Goal: Task Accomplishment & Management: Use online tool/utility

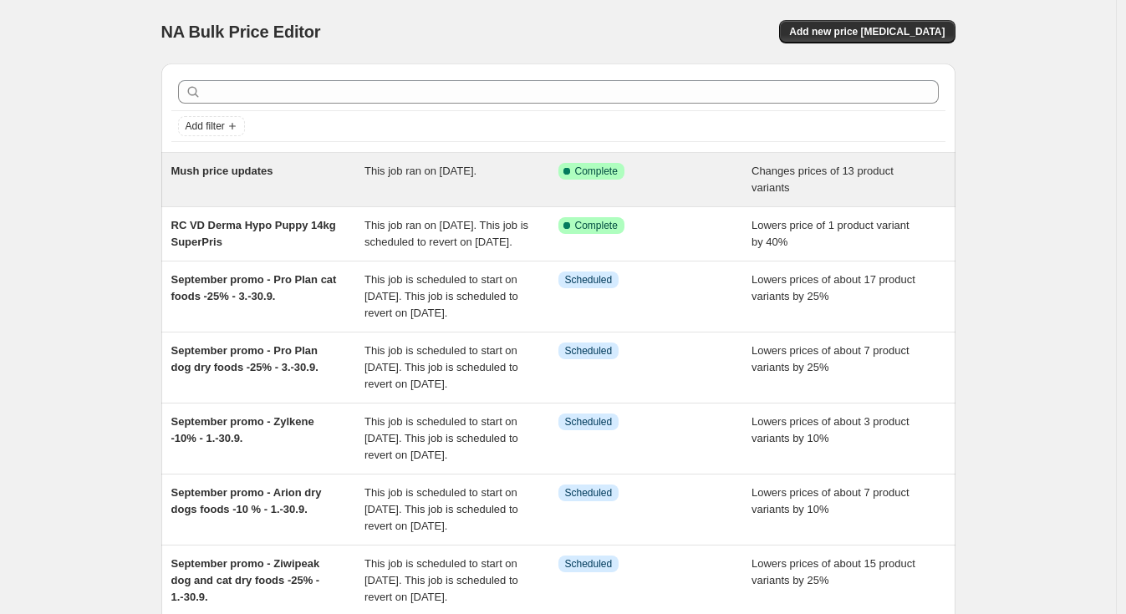
scroll to position [12, 0]
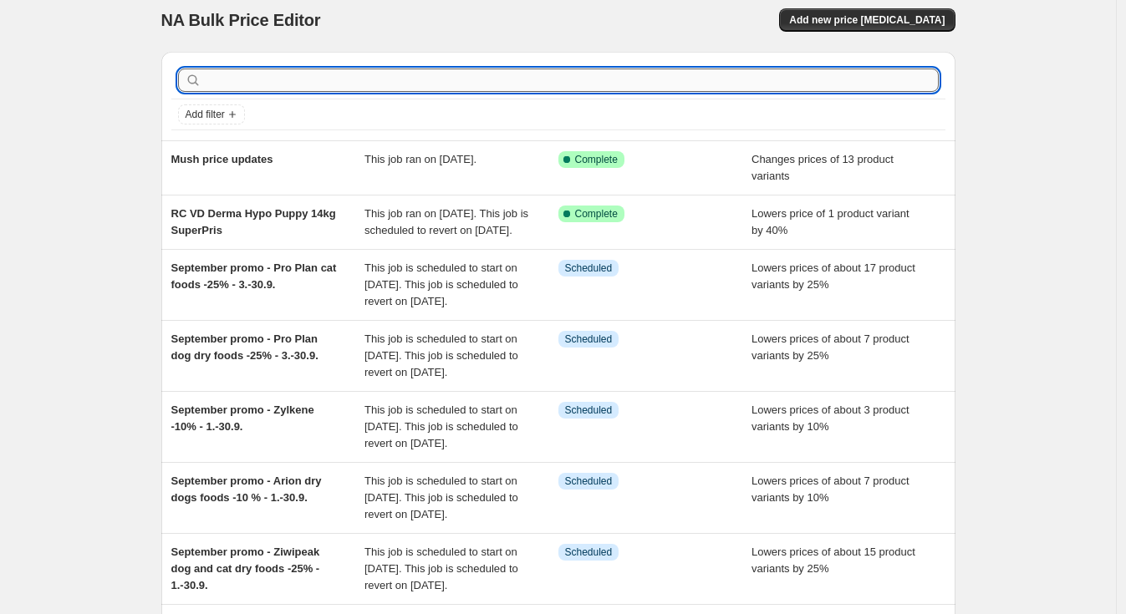
click at [298, 76] on input "text" at bounding box center [572, 80] width 734 height 23
type input "calibra"
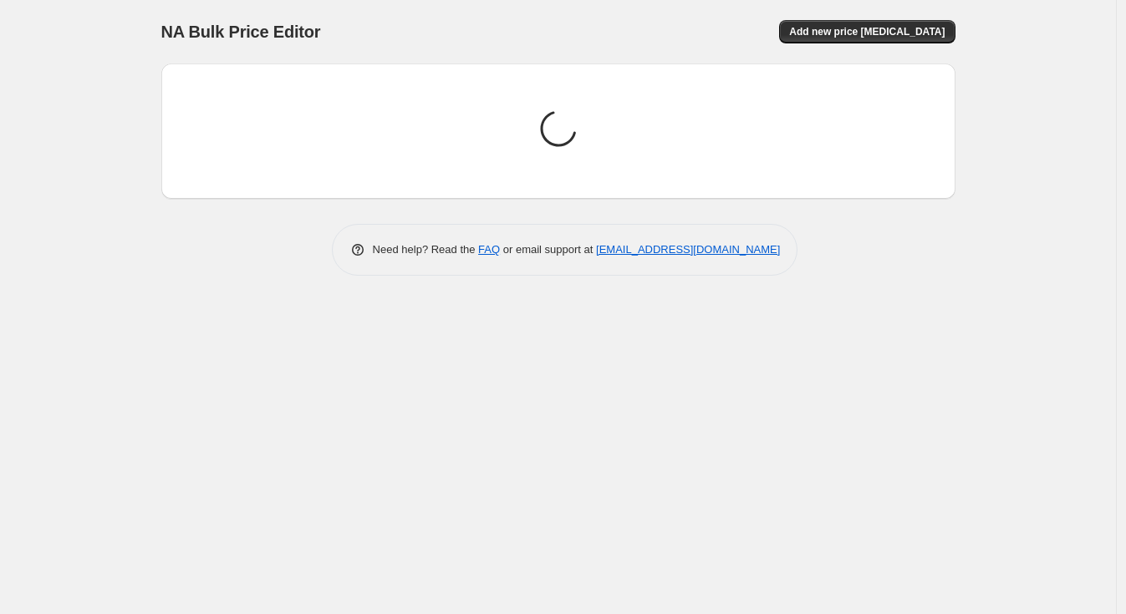
scroll to position [0, 0]
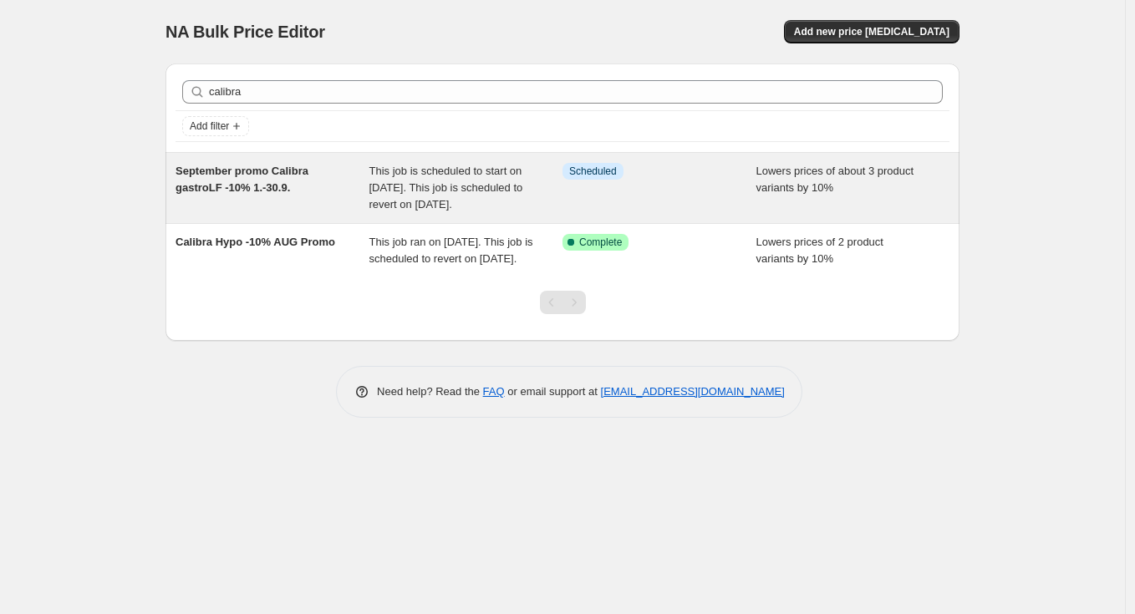
click at [308, 176] on span "September promo Calibra gastroLF -10% 1.-30.9." at bounding box center [242, 179] width 133 height 29
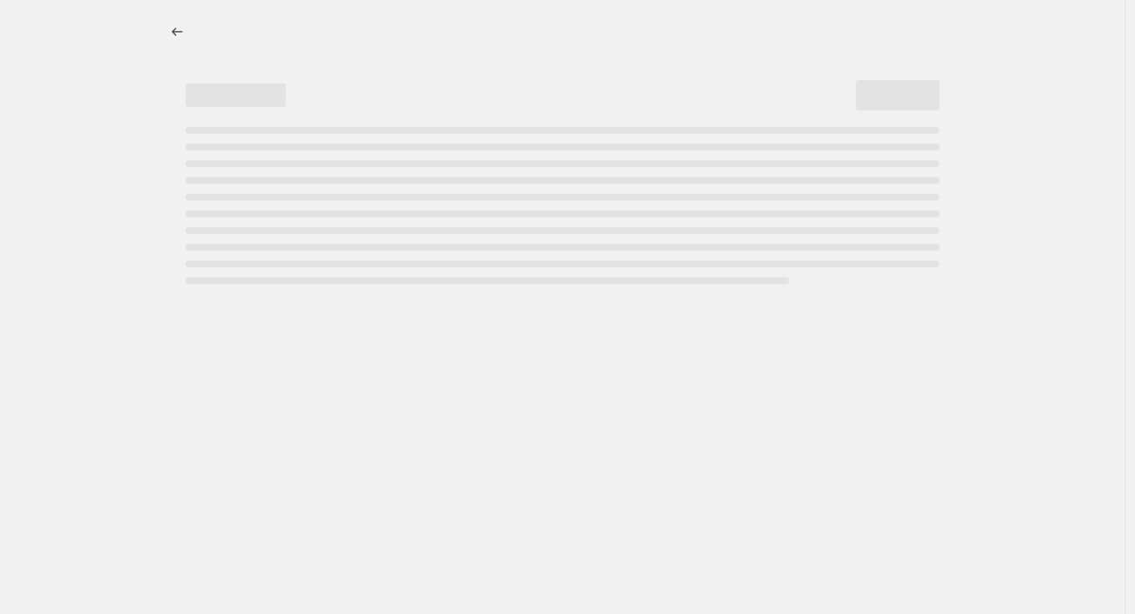
select select "percentage"
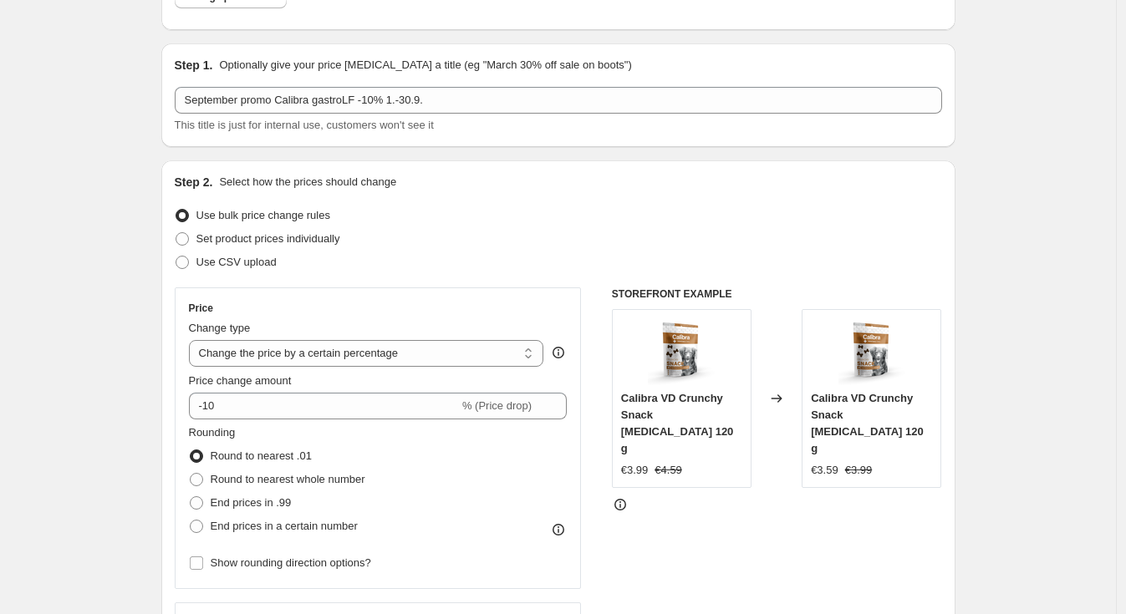
scroll to position [126, 0]
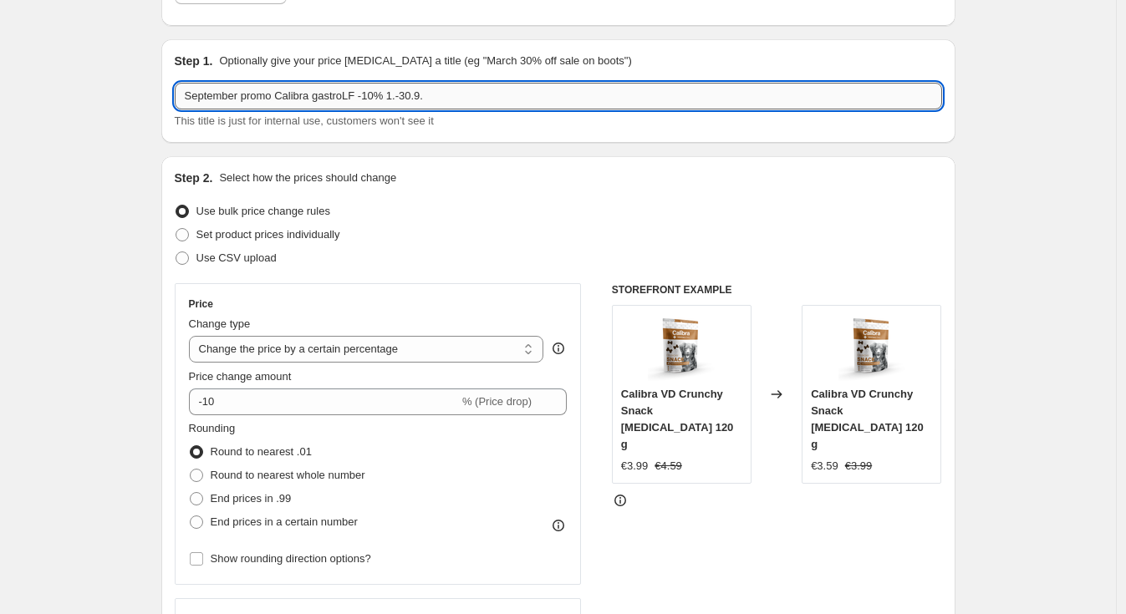
click at [364, 94] on input "September promo Calibra gastroLF -10% 1.-30.9." at bounding box center [558, 96] width 767 height 27
type input "September promo Calibra [MEDICAL_DATA] -10% 1.-30.9."
click at [553, 139] on div "Step 1. Optionally give your price [MEDICAL_DATA] a title (eg "March 30% off sa…" at bounding box center [558, 91] width 794 height 104
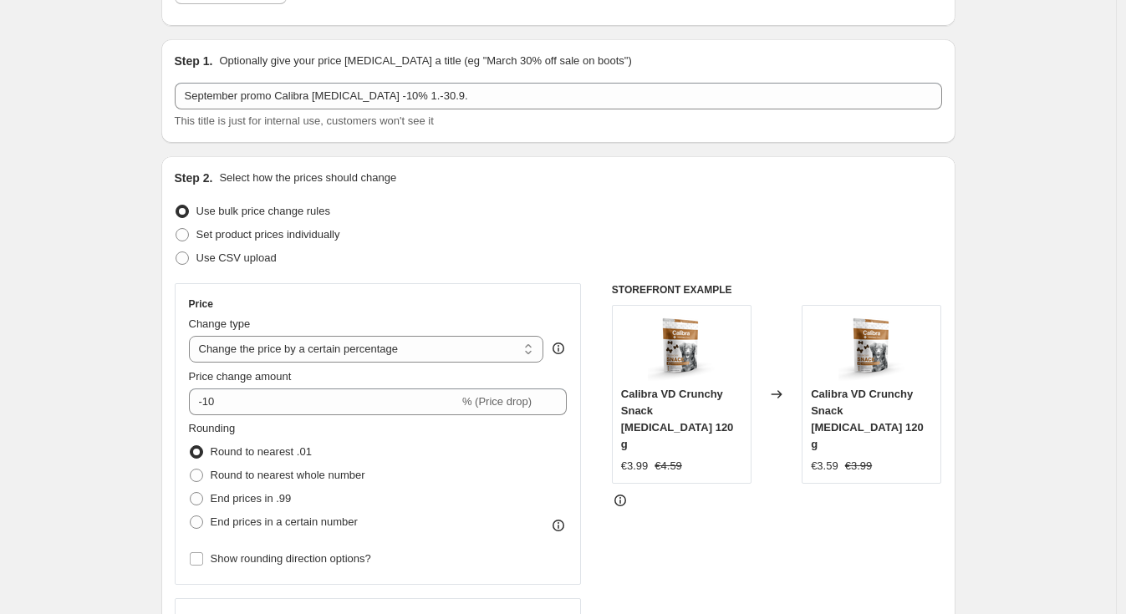
click at [619, 202] on div "Use bulk price change rules" at bounding box center [558, 211] width 767 height 23
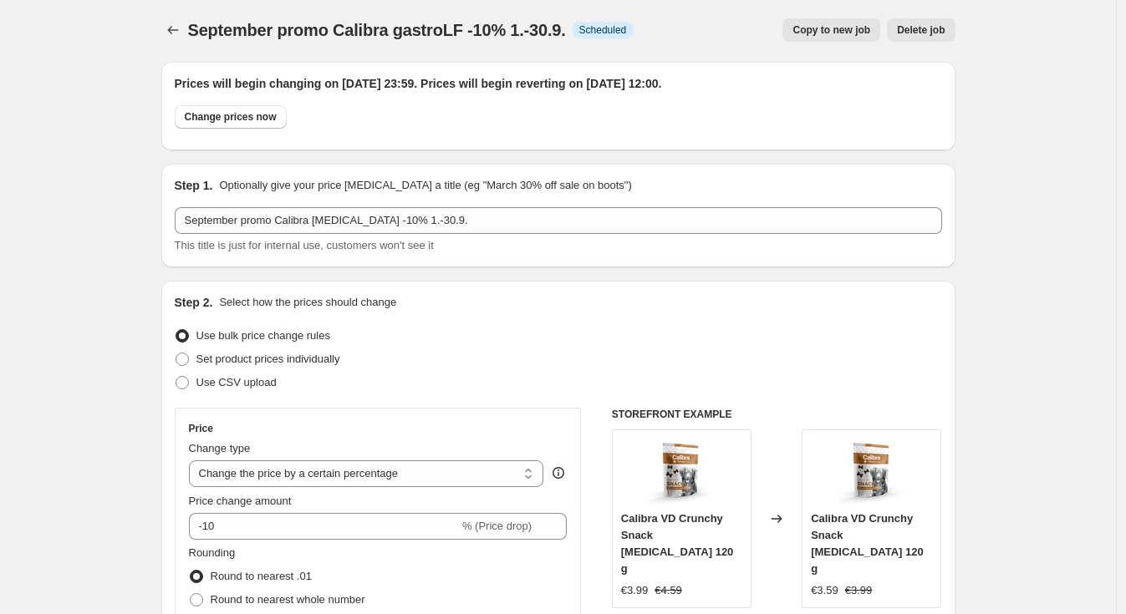
scroll to position [0, 0]
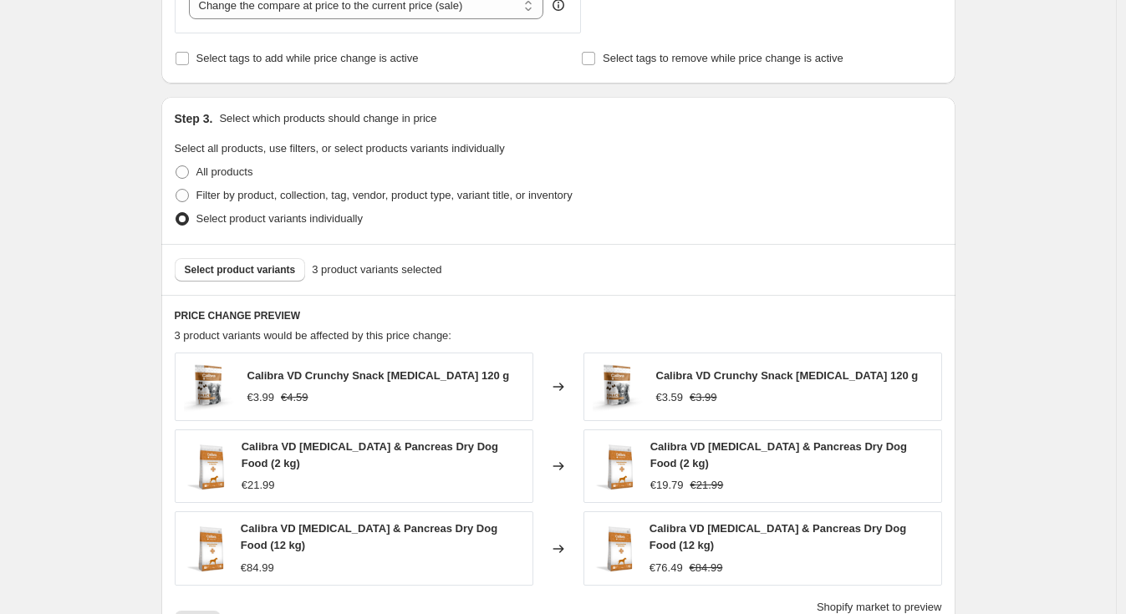
scroll to position [831, 0]
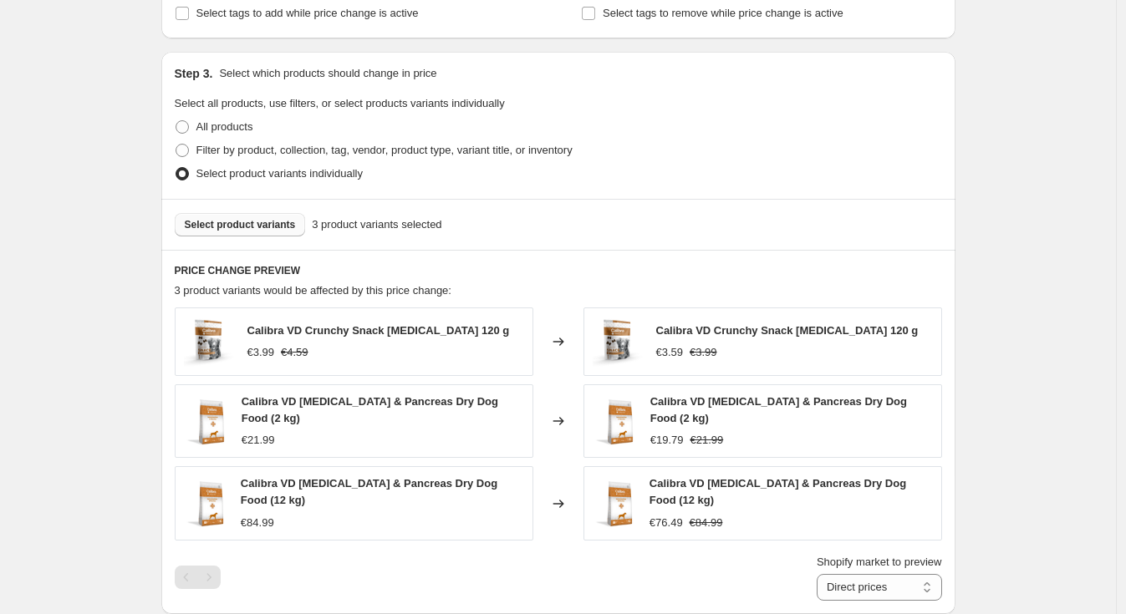
click at [269, 222] on span "Select product variants" at bounding box center [240, 224] width 111 height 13
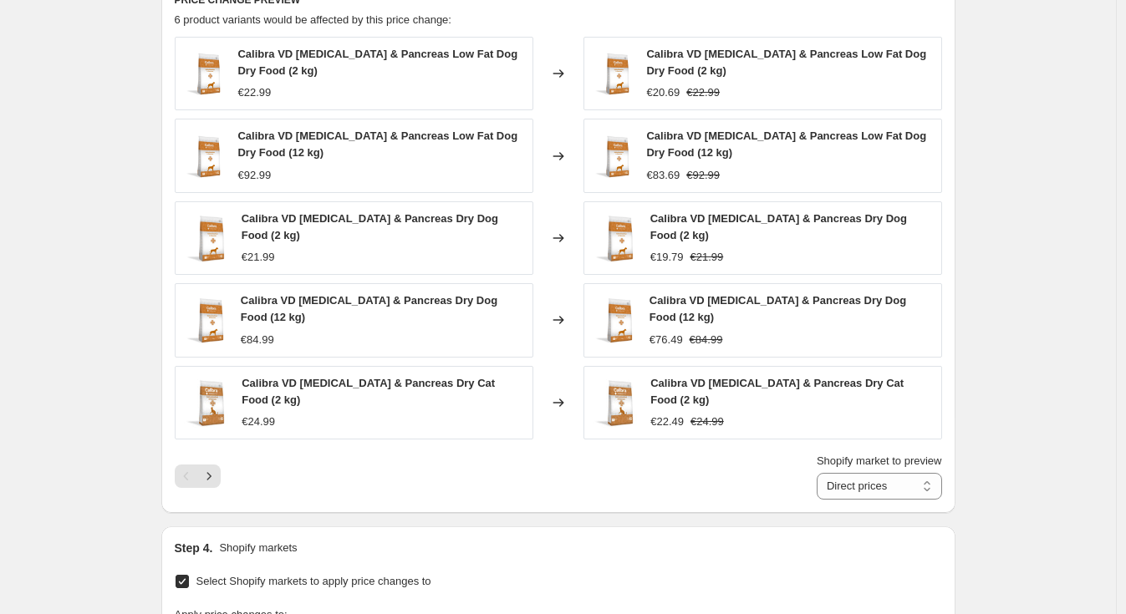
scroll to position [1140, 0]
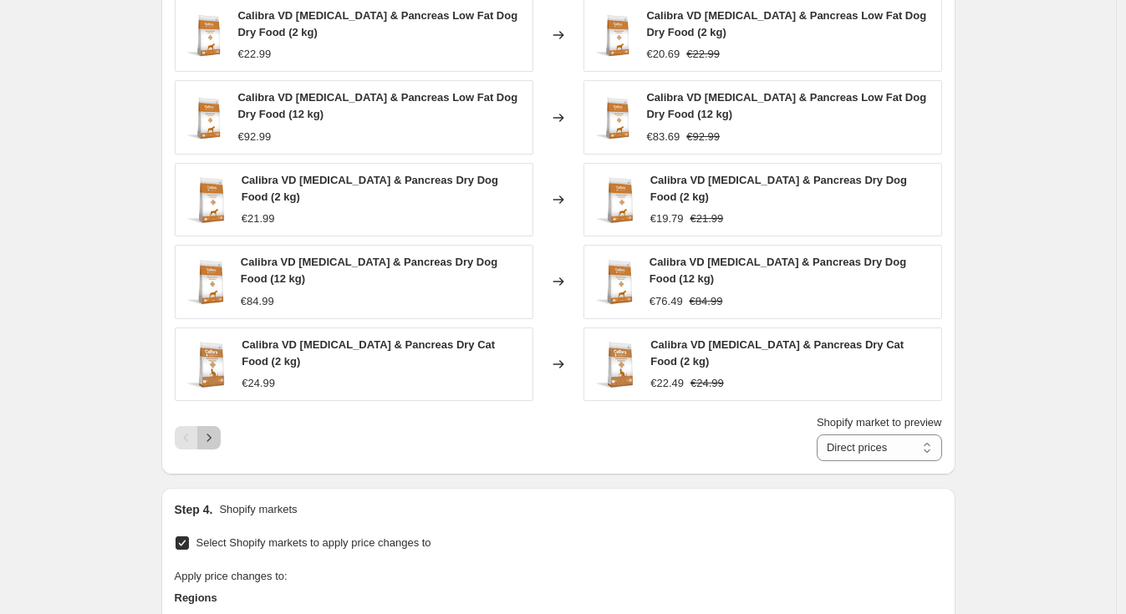
click at [216, 438] on icon "Next" at bounding box center [209, 438] width 17 height 17
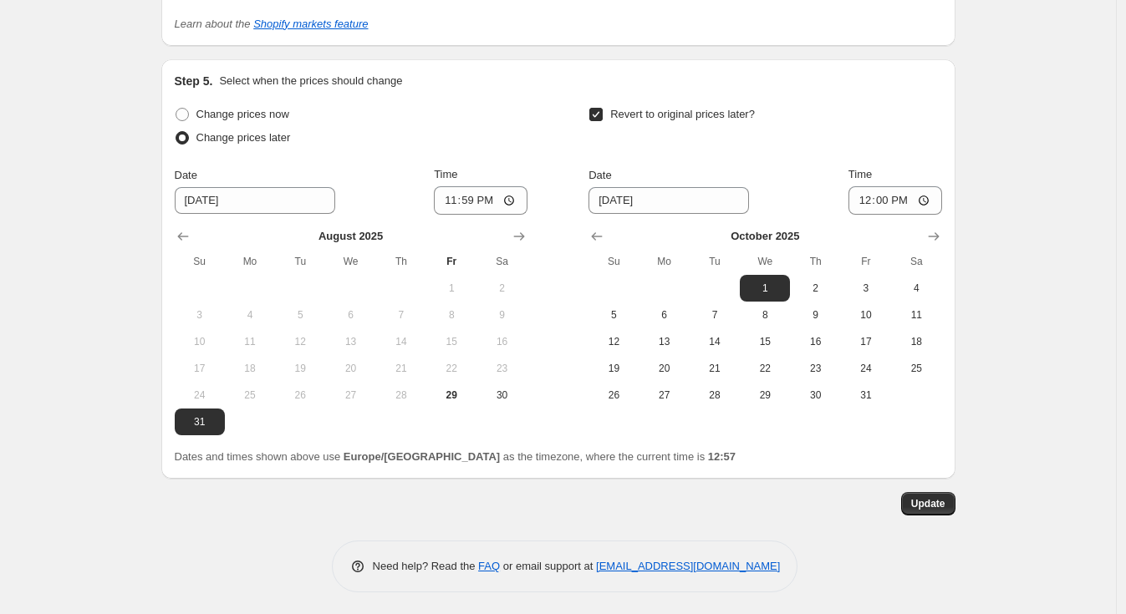
scroll to position [1520, 0]
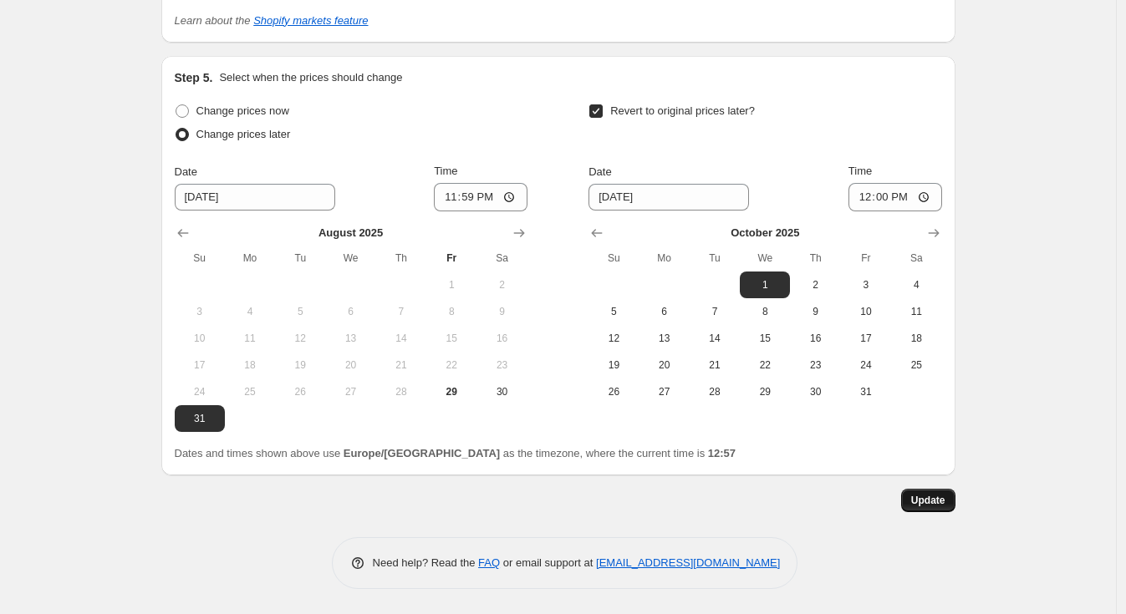
click at [935, 497] on span "Update" at bounding box center [928, 500] width 34 height 13
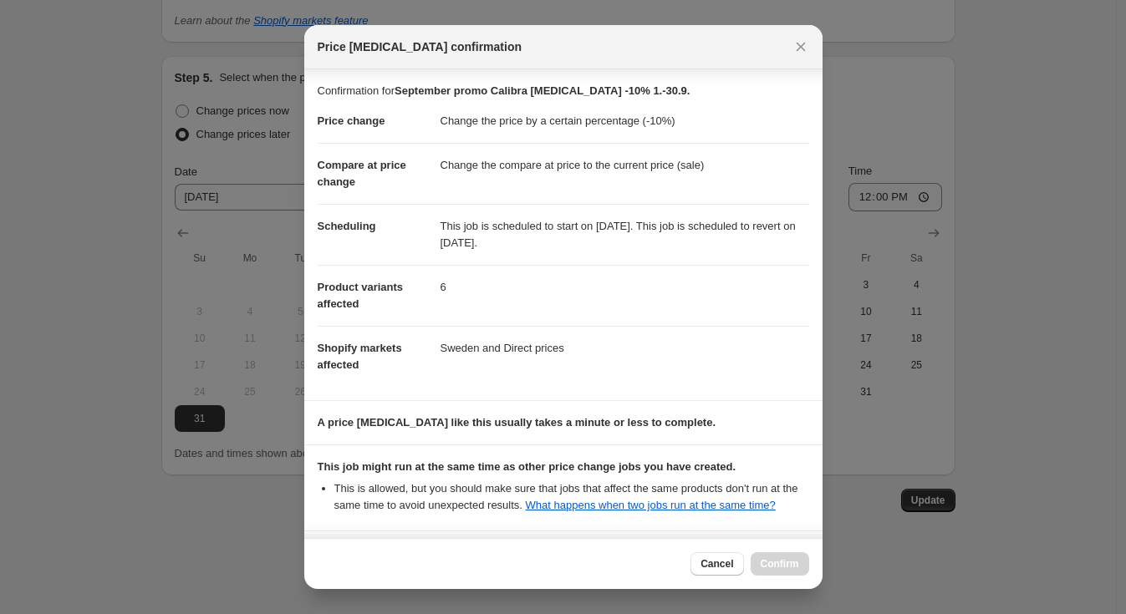
scroll to position [164, 0]
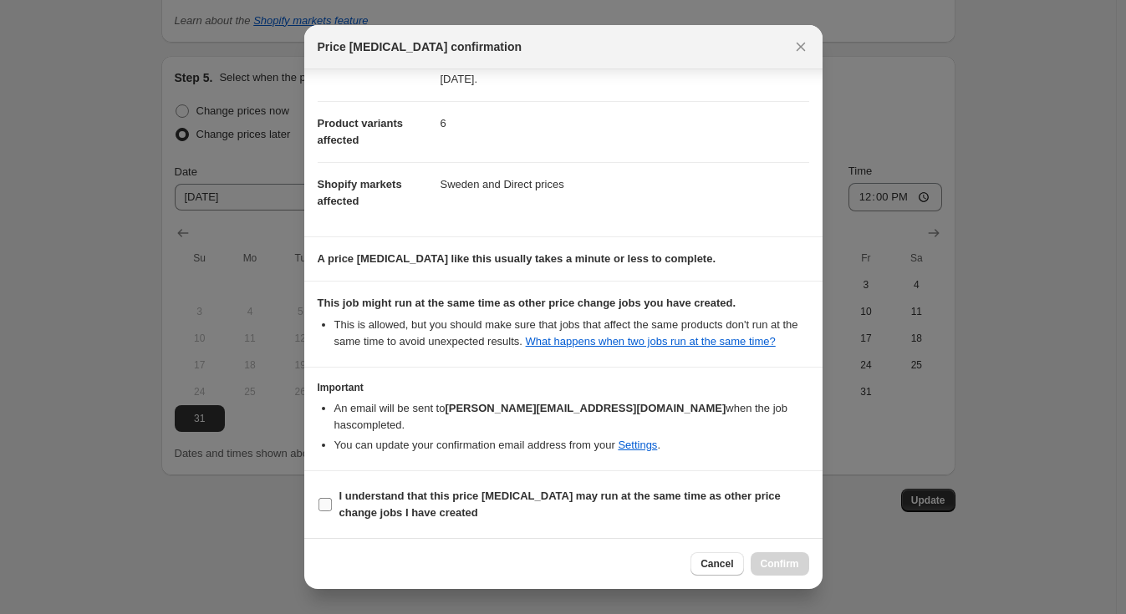
click at [396, 493] on b "I understand that this price [MEDICAL_DATA] may run at the same time as other p…" at bounding box center [559, 504] width 441 height 29
click at [332, 498] on input "I understand that this price [MEDICAL_DATA] may run at the same time as other p…" at bounding box center [324, 504] width 13 height 13
checkbox input "true"
click at [764, 565] on span "Confirm" at bounding box center [780, 564] width 38 height 13
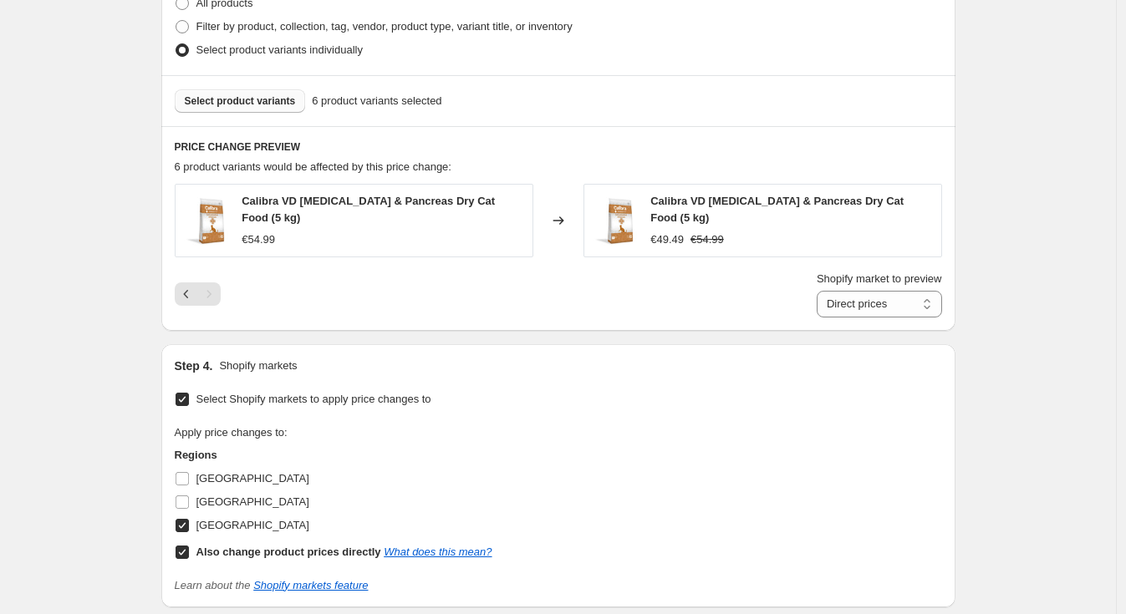
scroll to position [1001, 0]
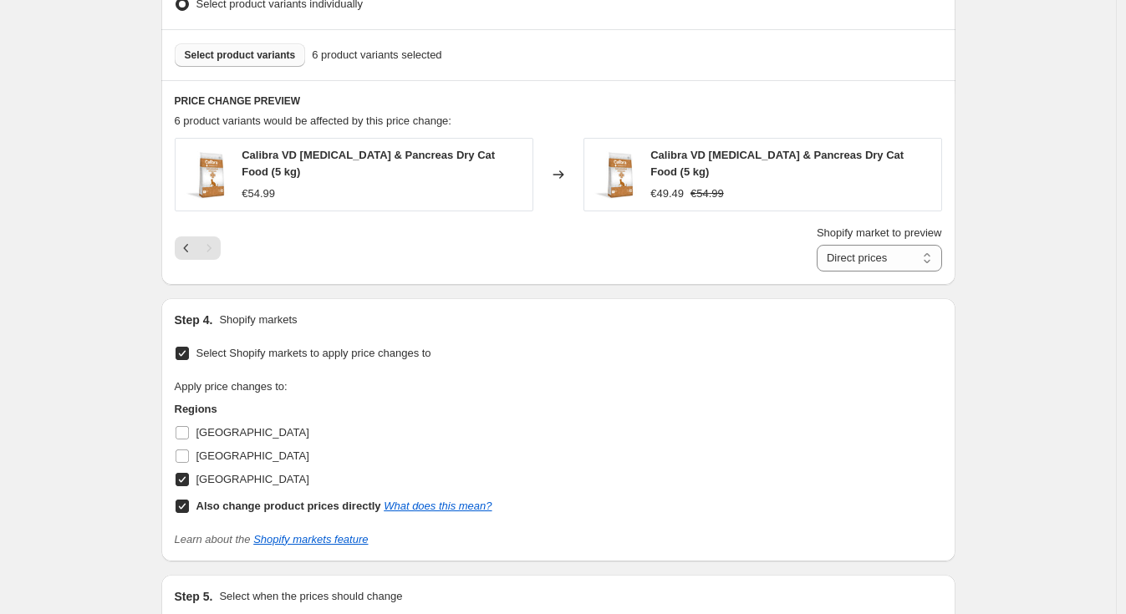
click at [243, 57] on span "Select product variants" at bounding box center [240, 54] width 111 height 13
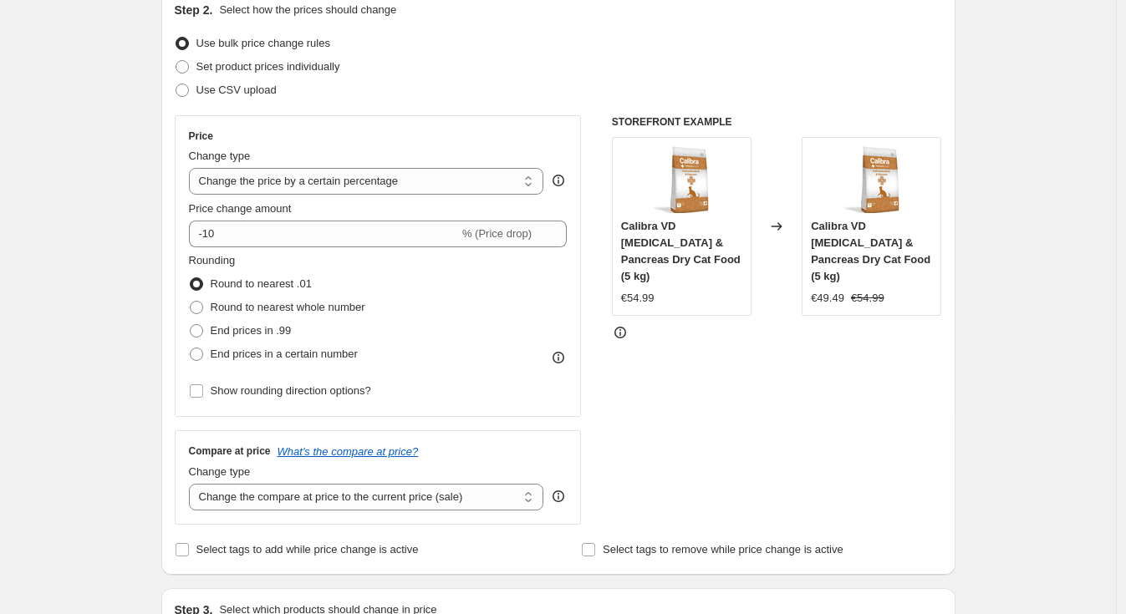
scroll to position [221, 0]
